Goal: Find contact information: Find contact information

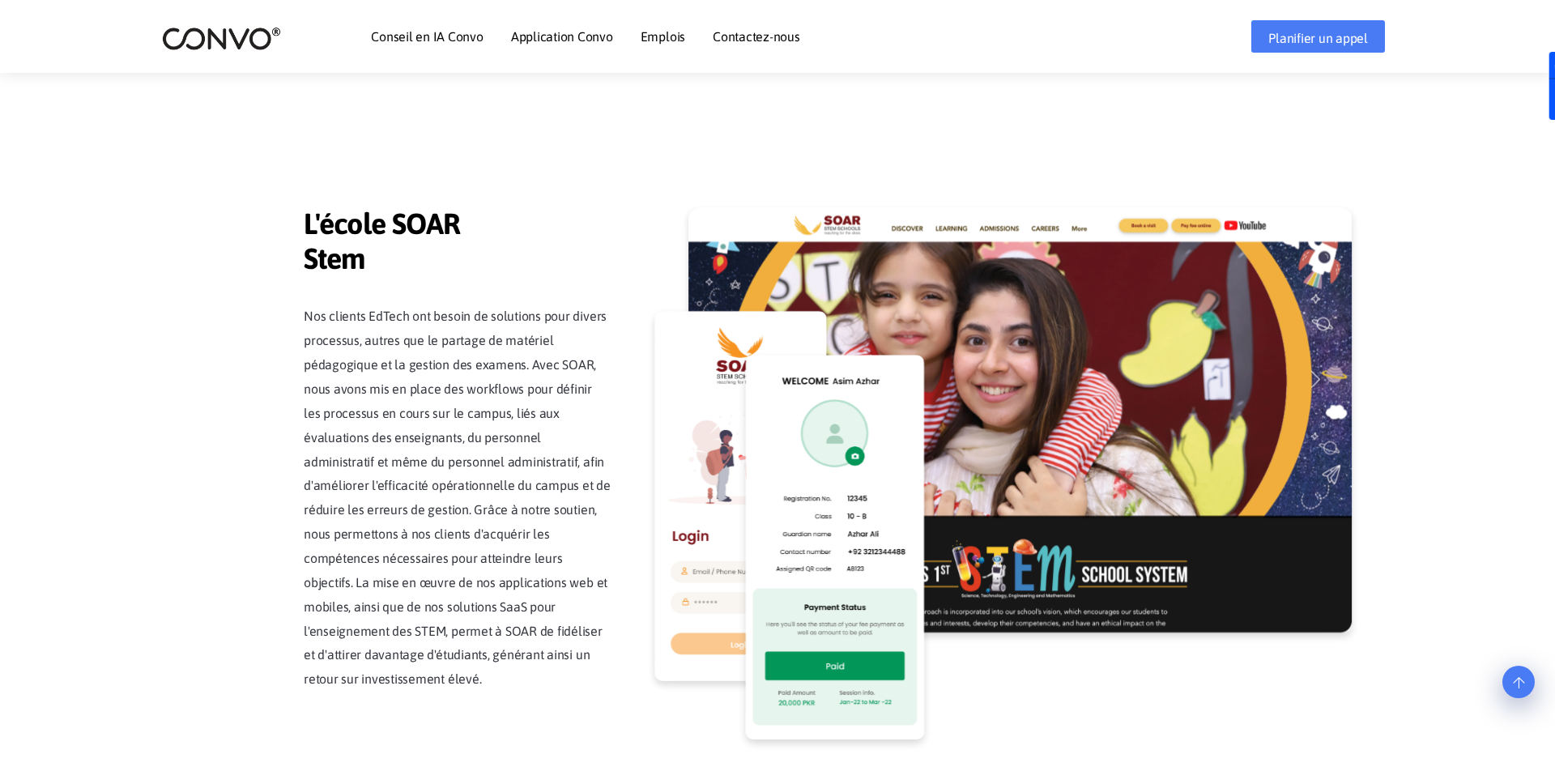
scroll to position [4776, 0]
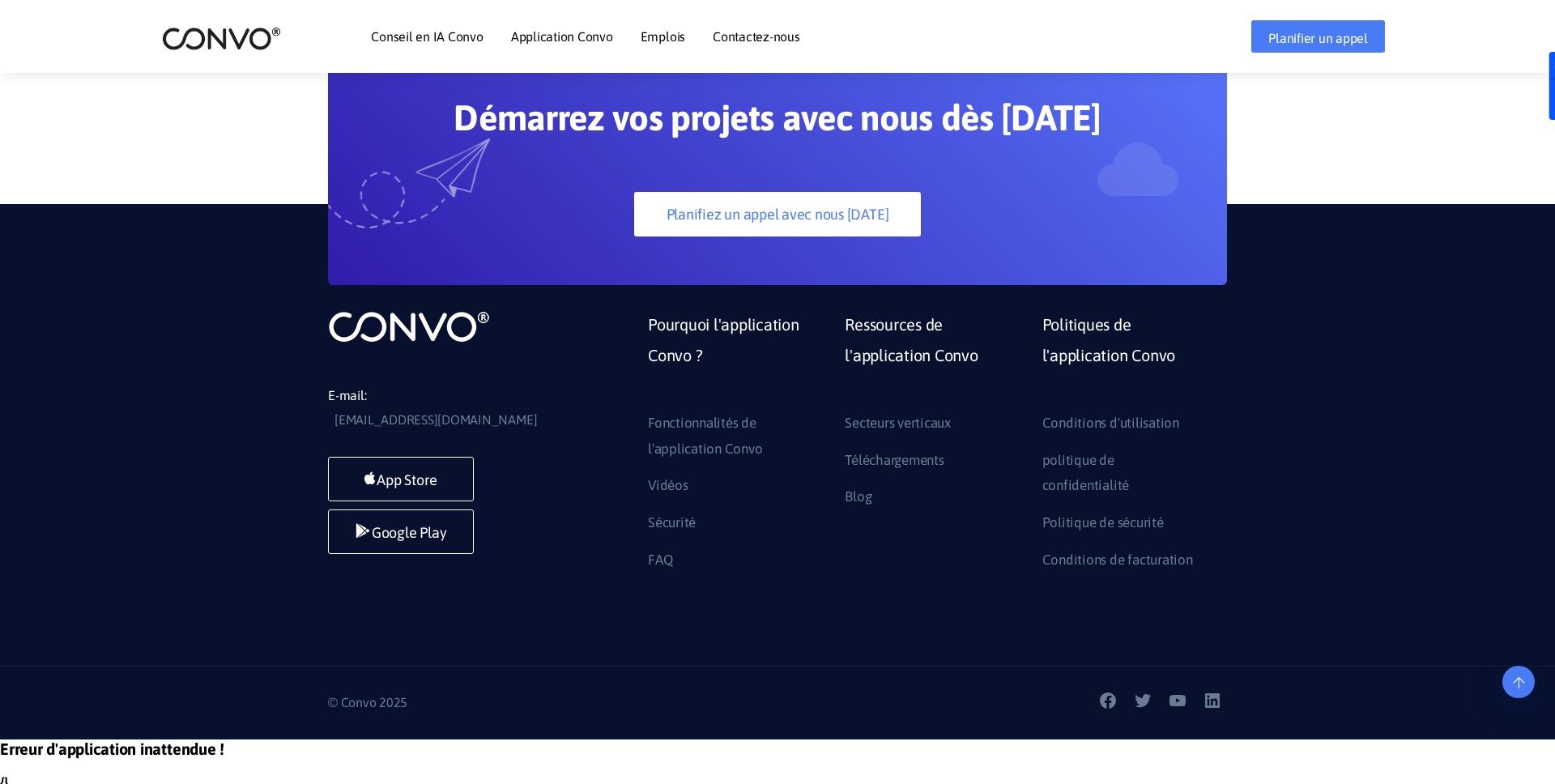
click at [784, 37] on font "Contactez-nous" at bounding box center [756, 36] width 87 height 15
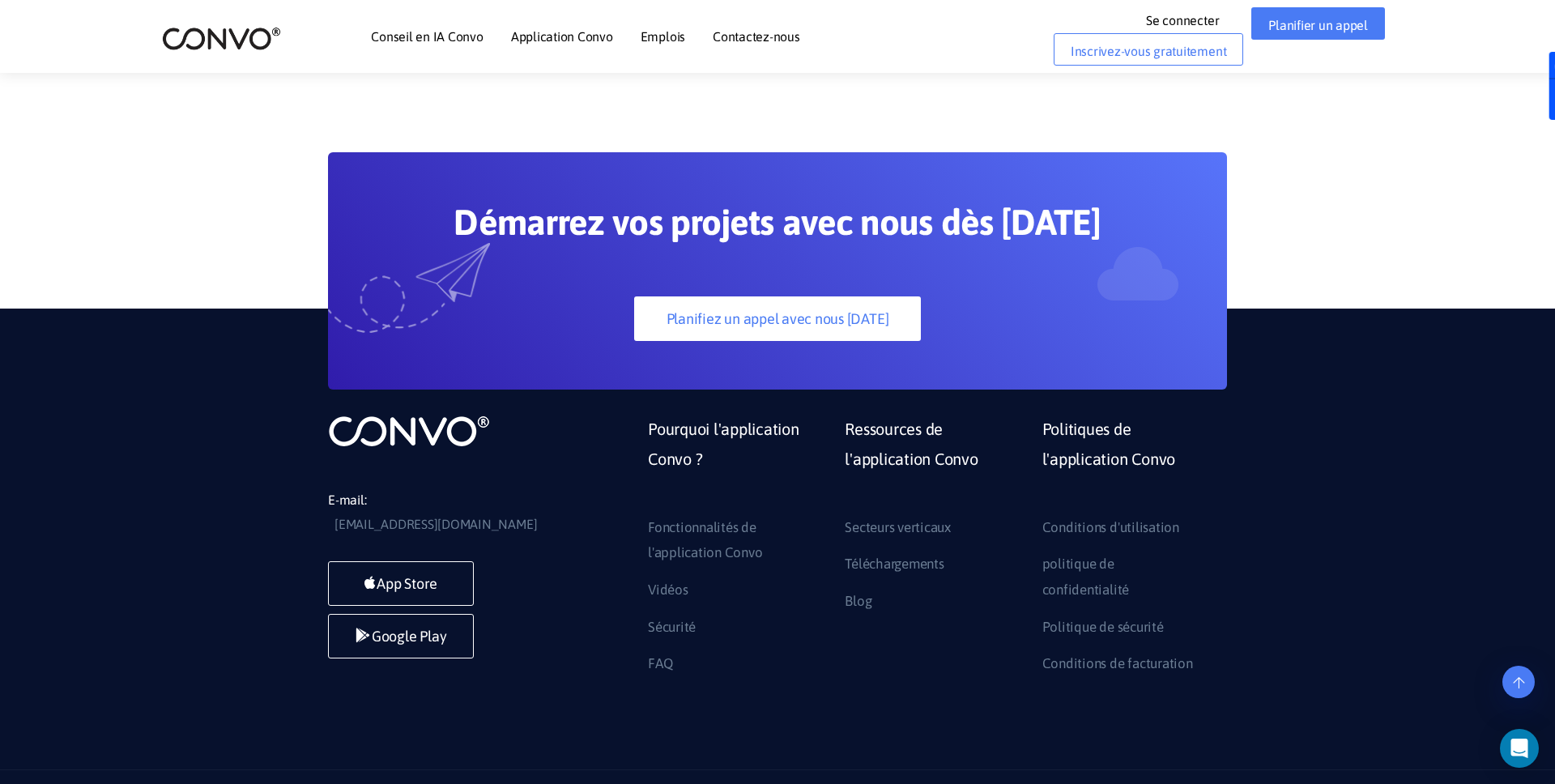
scroll to position [1167, 0]
